Goal: Find specific page/section: Find specific page/section

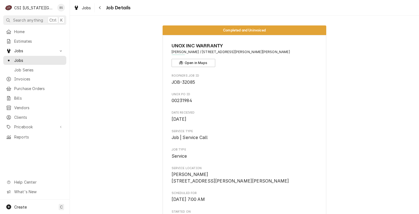
scroll to position [120, 0]
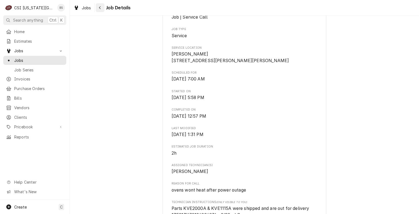
click at [100, 9] on icon "Navigate back" at bounding box center [100, 7] width 2 height 3
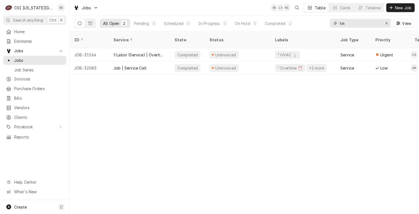
click at [352, 22] on input "tm" at bounding box center [360, 23] width 41 height 9
type input "t"
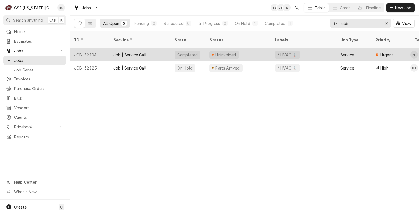
type input "mildr"
click at [129, 52] on div "Job | Service Call" at bounding box center [130, 55] width 33 height 6
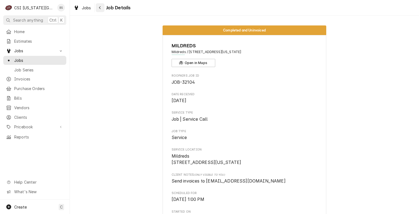
click at [99, 8] on icon "Navigate back" at bounding box center [100, 8] width 2 height 4
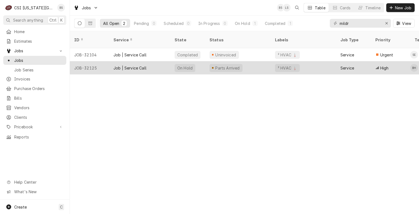
click at [130, 65] on div "Job | Service Call" at bounding box center [130, 68] width 33 height 6
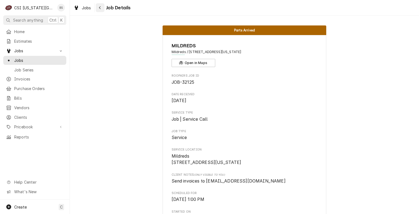
click at [100, 8] on icon "Navigate back" at bounding box center [100, 8] width 2 height 4
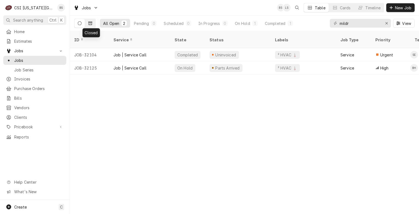
click at [91, 23] on icon "Dynamic Content Wrapper" at bounding box center [90, 23] width 4 height 4
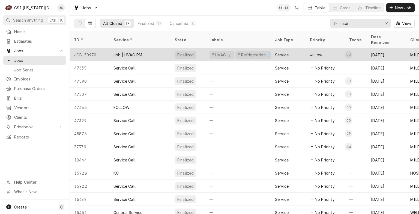
click at [126, 52] on div "Job | HVAC PM" at bounding box center [128, 55] width 29 height 6
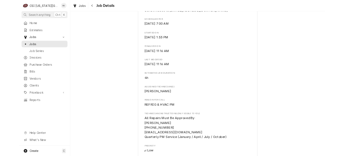
scroll to position [175, 0]
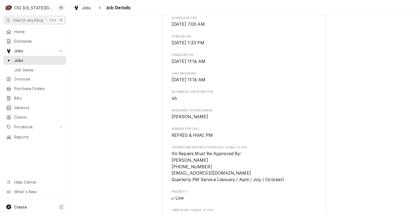
drag, startPoint x: 183, startPoint y: 0, endPoint x: 479, endPoint y: 33, distance: 297.8
click at [419, 33] on html "C CSI Kansas City BS Search anything Ctrl K Home Estimates Jobs Jobs Job Series…" at bounding box center [209, 107] width 419 height 214
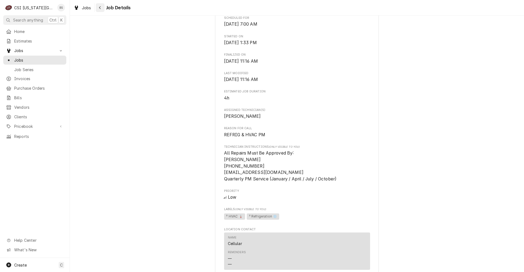
click at [101, 8] on div "Navigate back" at bounding box center [99, 7] width 5 height 5
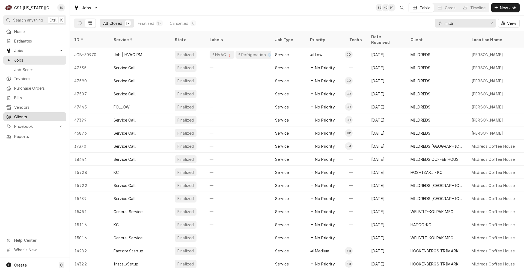
click at [22, 114] on span "Clients" at bounding box center [38, 117] width 49 height 6
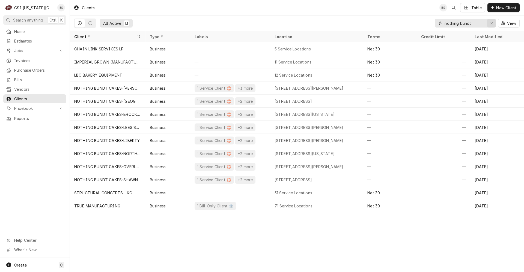
click at [493, 22] on div "Erase input" at bounding box center [491, 22] width 5 height 5
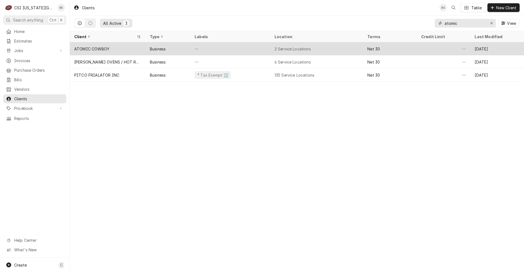
type input "atomic"
click at [102, 49] on div "ATOMIC COWBOY" at bounding box center [91, 49] width 35 height 6
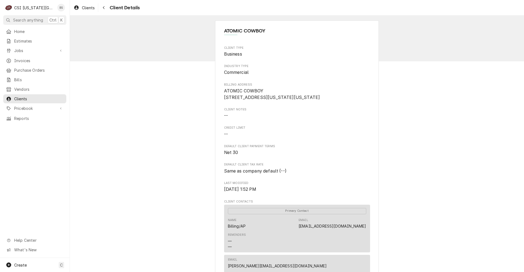
drag, startPoint x: 223, startPoint y: 92, endPoint x: 277, endPoint y: 104, distance: 56.2
click at [277, 101] on span "ATOMIC COWBOY 4144 Pennsylvania Avenue Kansas City, MO 64111" at bounding box center [297, 94] width 146 height 13
copy span "ATOMIC COWBOY 4144 Pennsylvania Avenue Kansas City, MO 64111"
click at [104, 10] on div "Navigate back" at bounding box center [103, 7] width 5 height 5
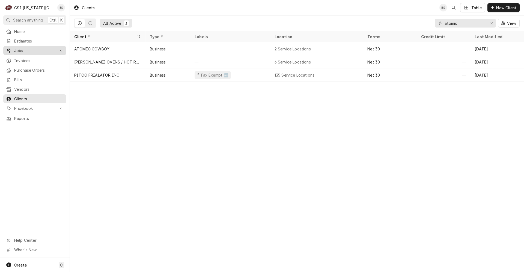
click at [24, 49] on span "Jobs" at bounding box center [34, 51] width 41 height 6
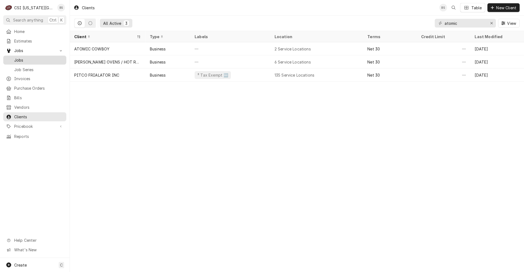
click at [23, 59] on span "Jobs" at bounding box center [38, 60] width 49 height 6
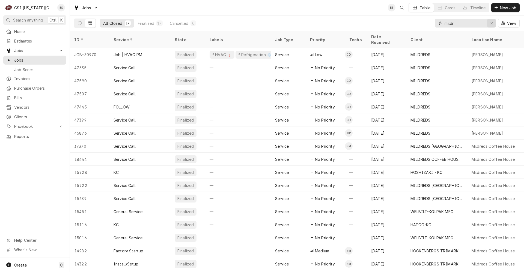
click at [492, 23] on icon "Erase input" at bounding box center [491, 23] width 3 height 4
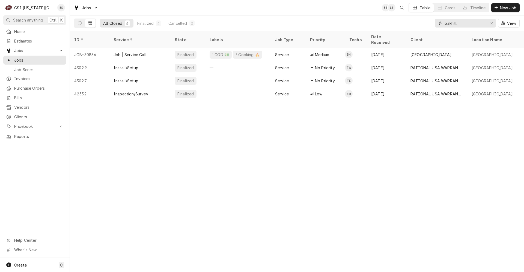
type input "oakhill"
click at [90, 22] on icon "Dynamic Content Wrapper" at bounding box center [90, 23] width 4 height 4
click at [79, 21] on icon "Dynamic Content Wrapper" at bounding box center [80, 23] width 4 height 4
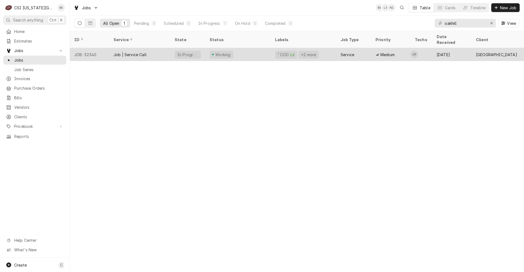
click at [135, 52] on div "Job | Service Call" at bounding box center [130, 55] width 33 height 6
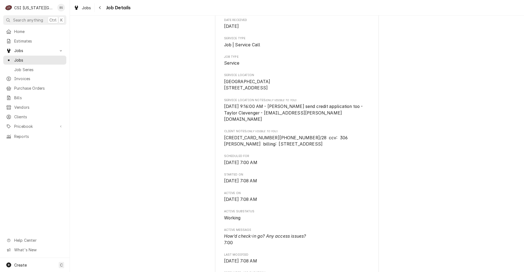
scroll to position [82, 0]
